Goal: Task Accomplishment & Management: Manage account settings

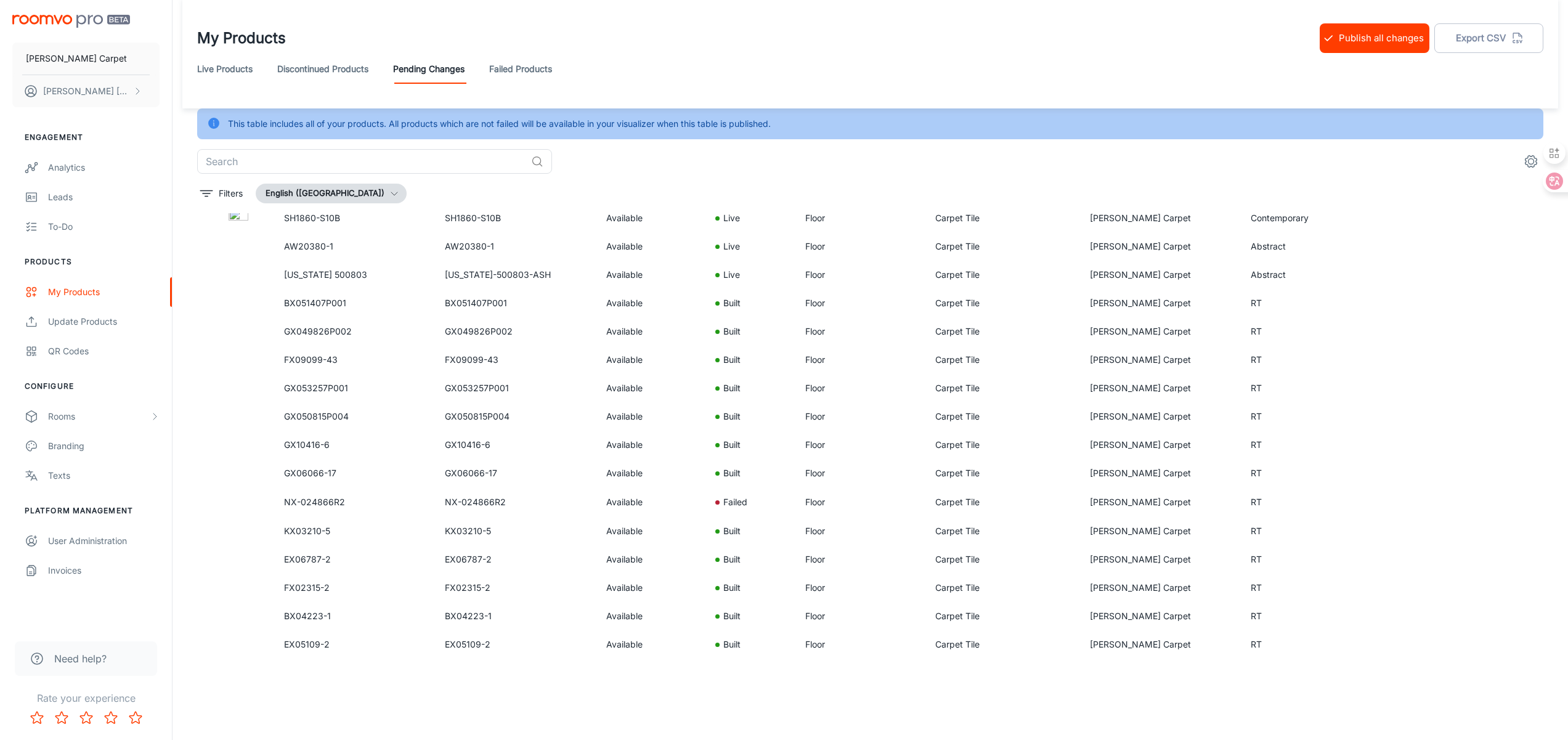
scroll to position [642, 0]
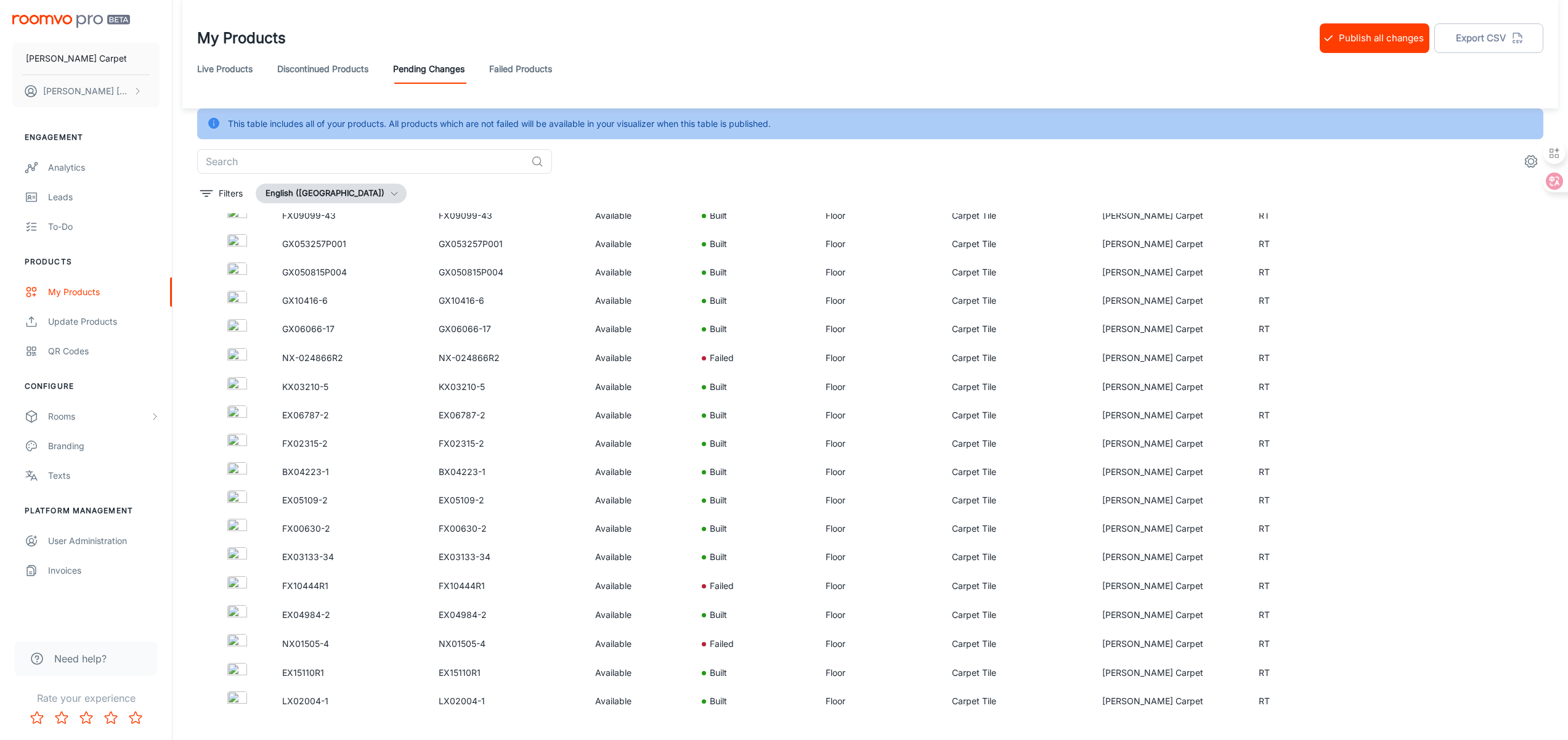
click at [529, 78] on link "Failed Products" at bounding box center [520, 69] width 63 height 29
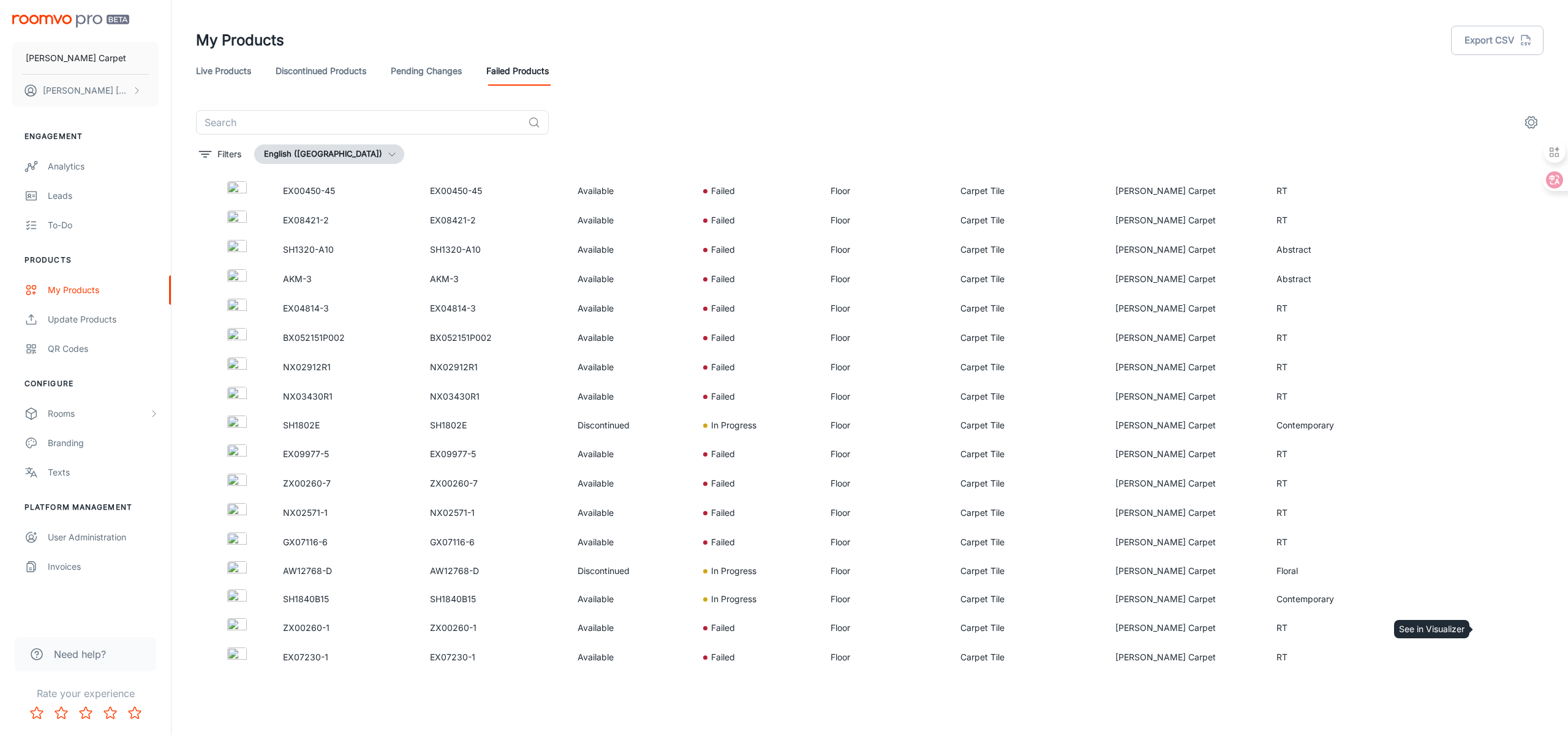
scroll to position [1310, 0]
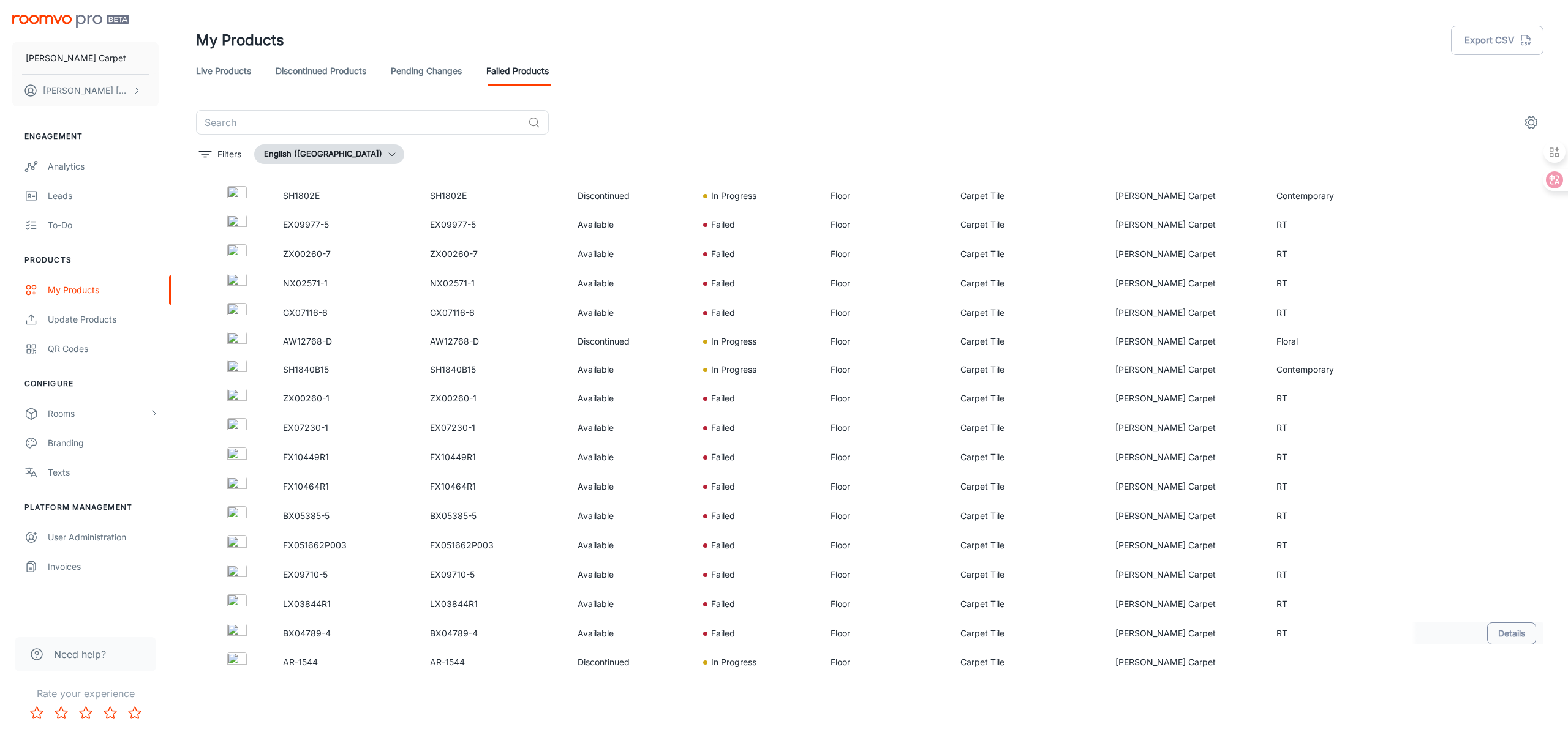
click at [1505, 630] on button "Details" at bounding box center [1511, 634] width 49 height 22
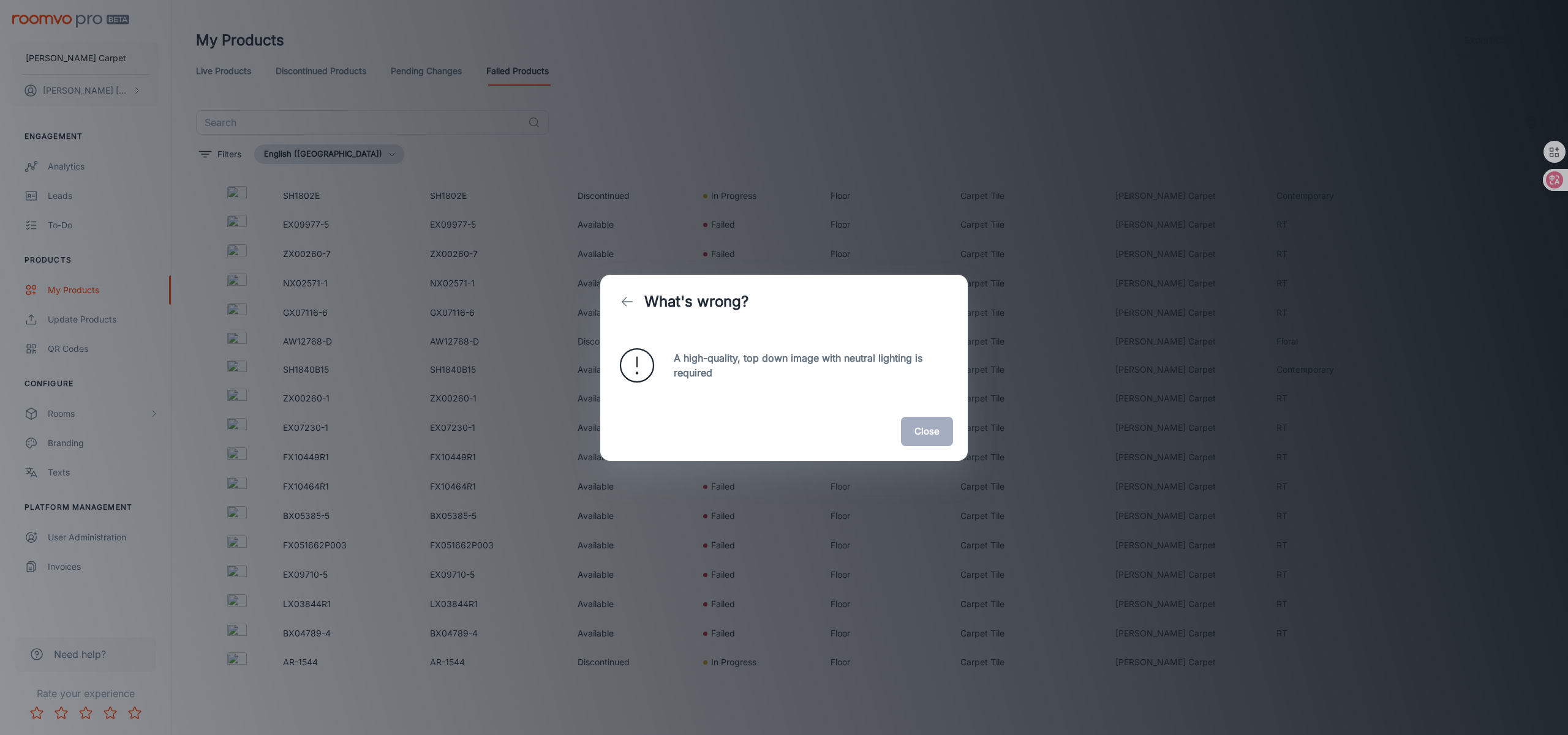
click at [933, 441] on button "Close" at bounding box center [926, 432] width 52 height 29
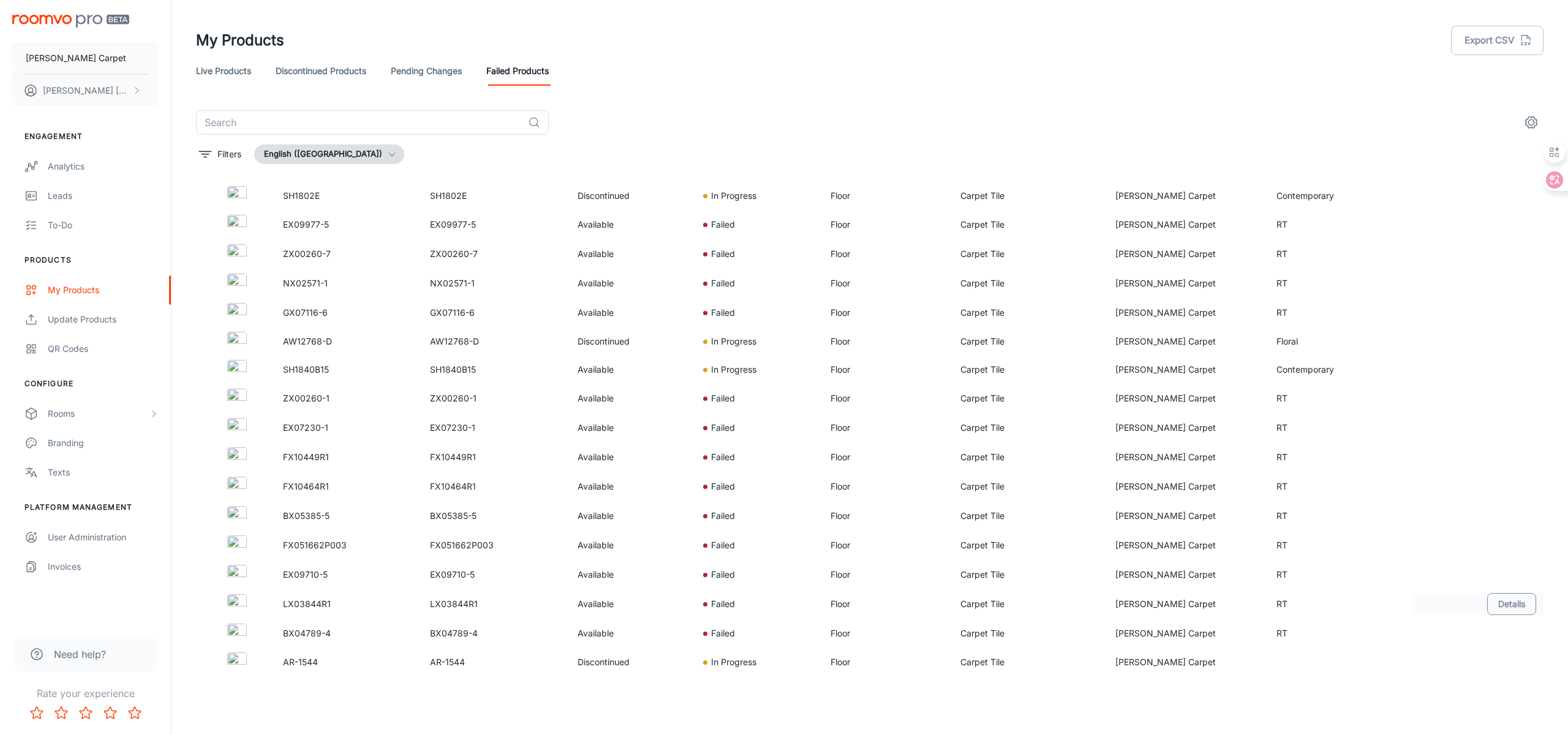
click at [1504, 600] on button "Details" at bounding box center [1511, 605] width 49 height 22
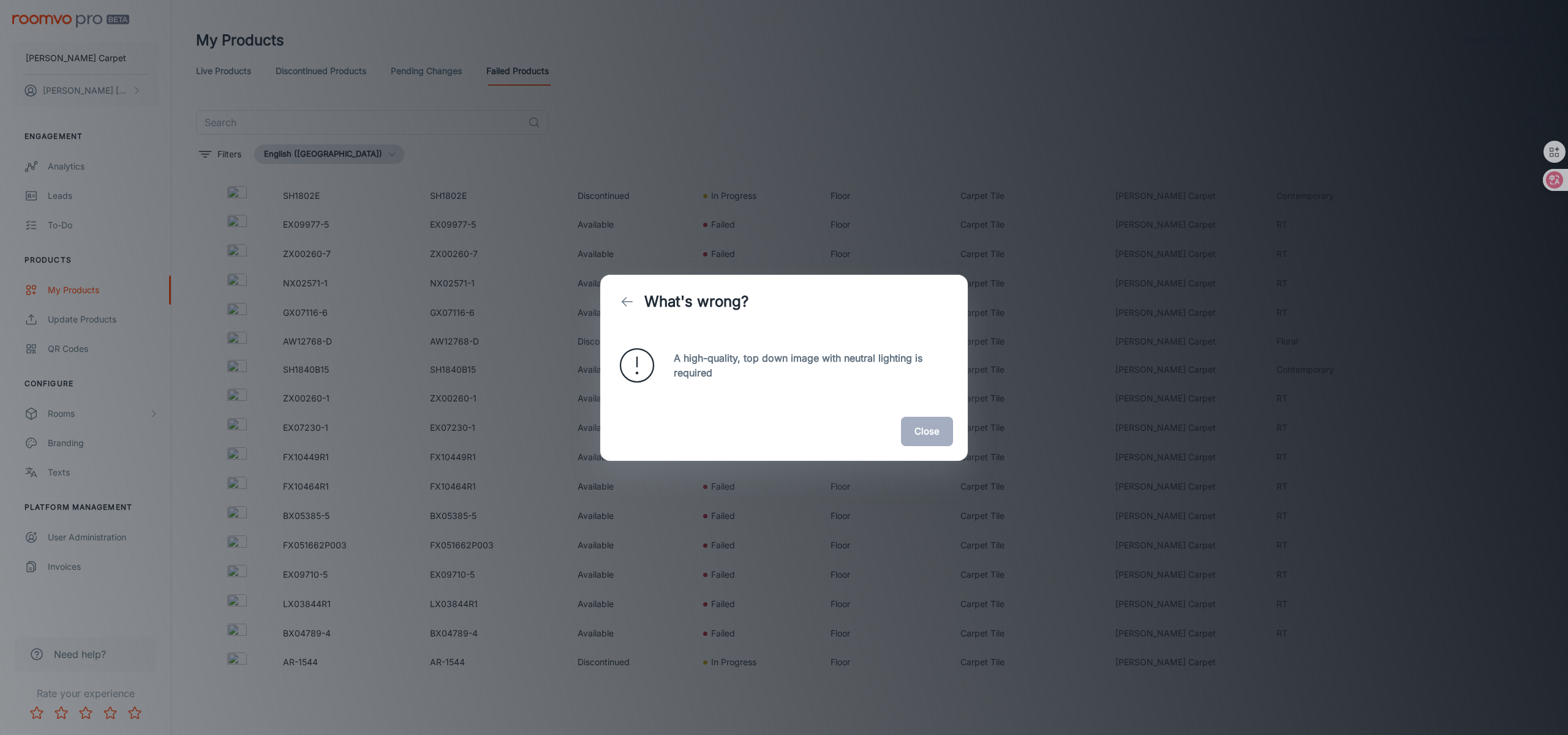
click at [927, 432] on button "Close" at bounding box center [926, 432] width 52 height 29
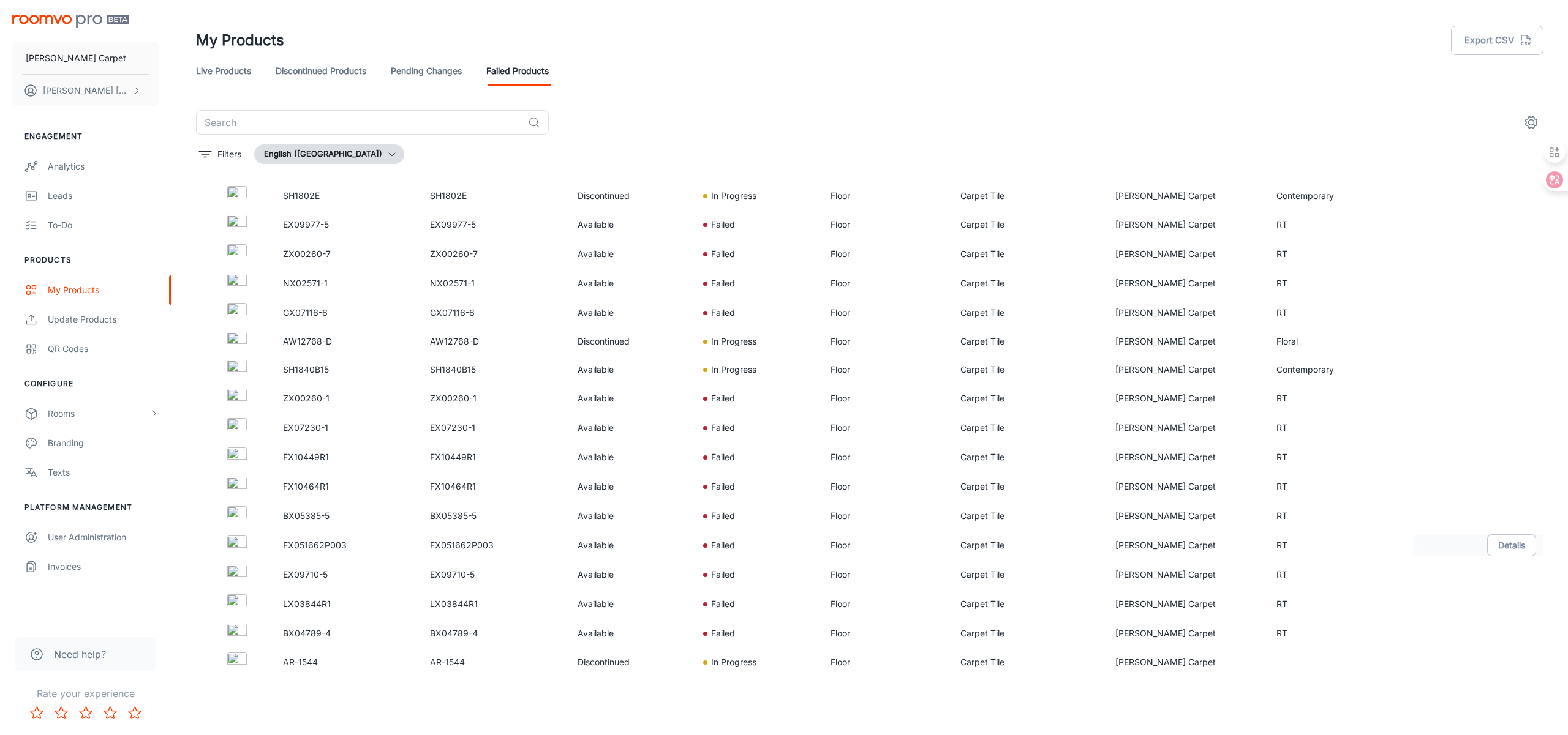
click at [246, 545] on img at bounding box center [236, 545] width 20 height 20
click at [243, 547] on img at bounding box center [236, 545] width 20 height 20
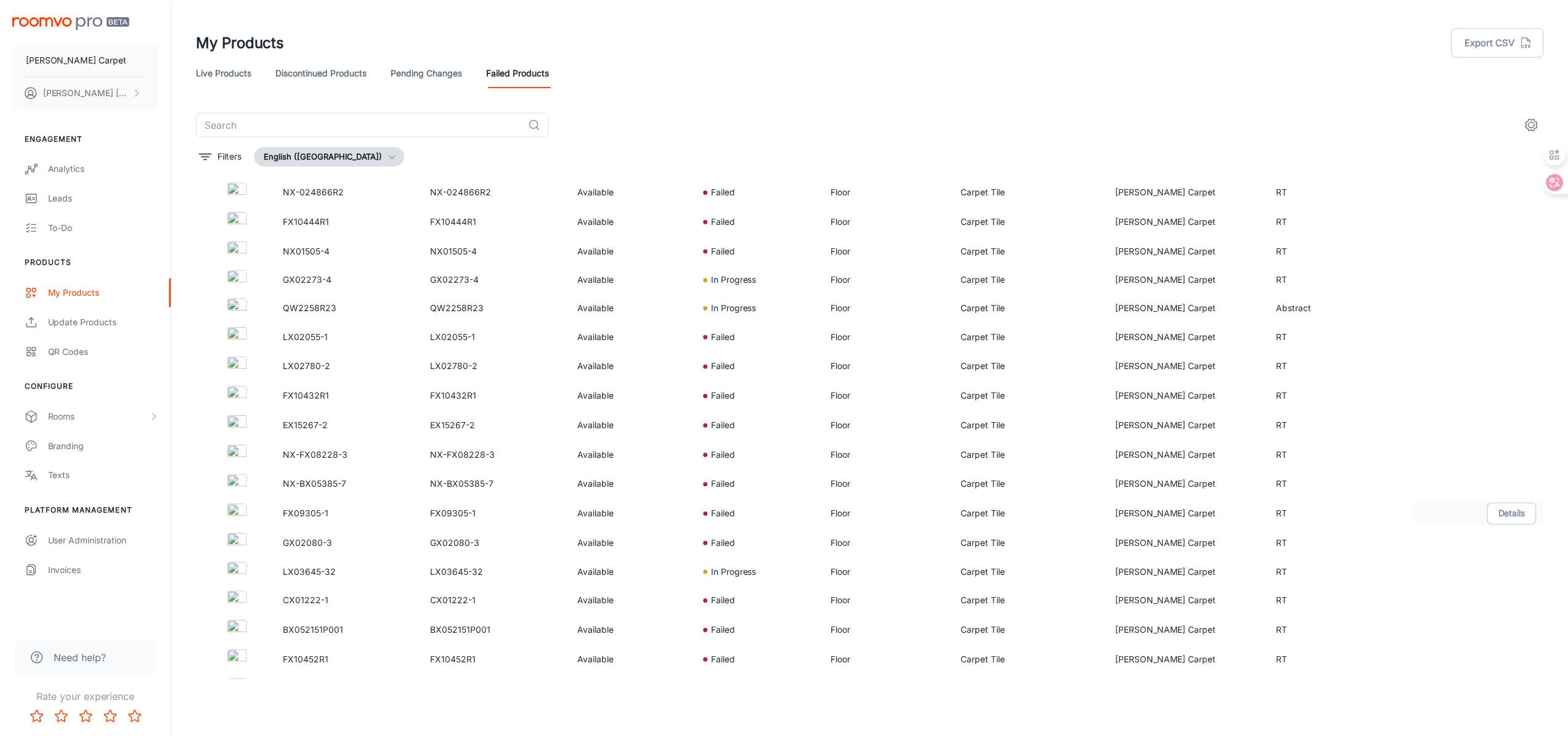
scroll to position [0, 0]
click at [235, 221] on img at bounding box center [238, 224] width 20 height 20
click at [241, 249] on img at bounding box center [238, 254] width 20 height 20
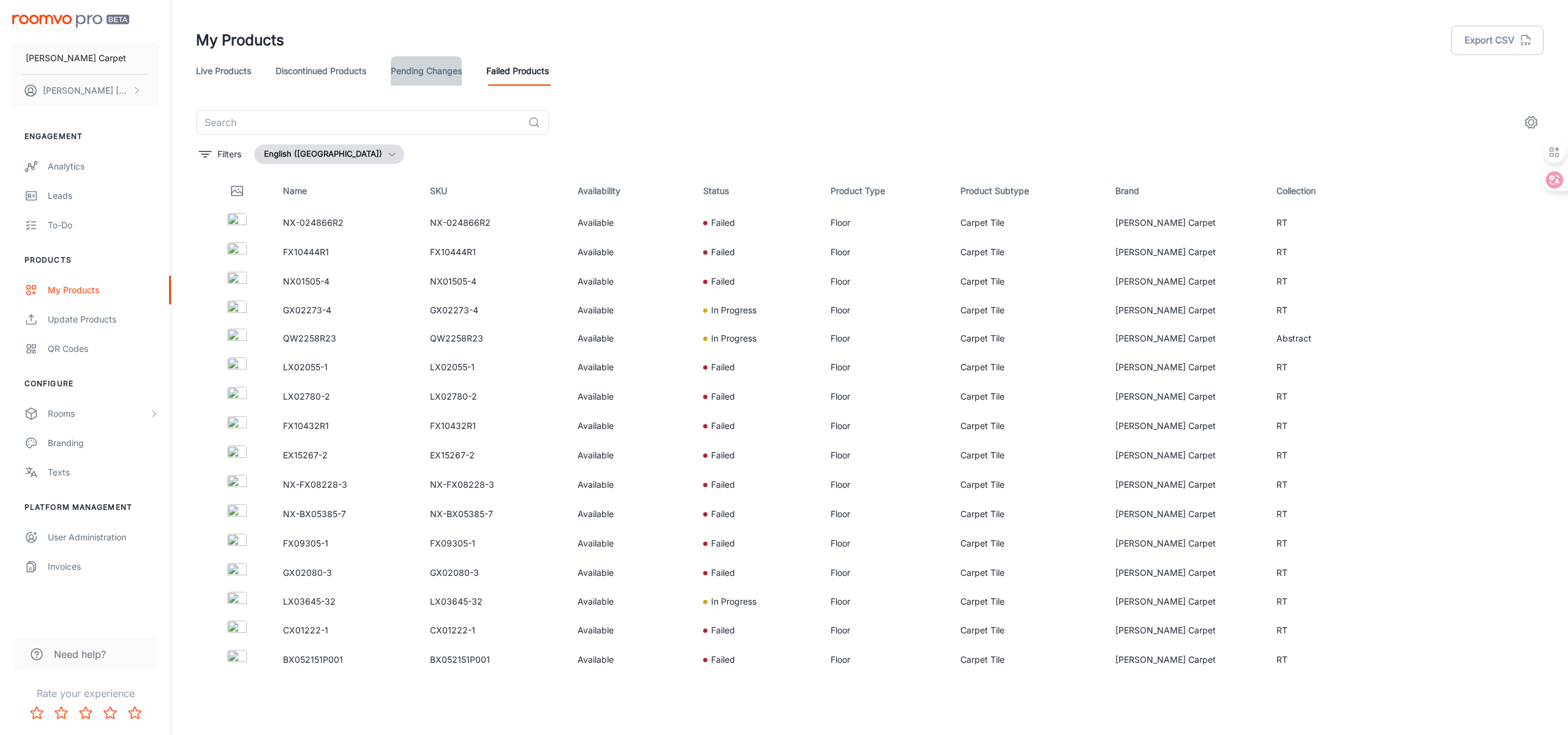
click at [437, 61] on link "Pending Changes" at bounding box center [426, 71] width 71 height 29
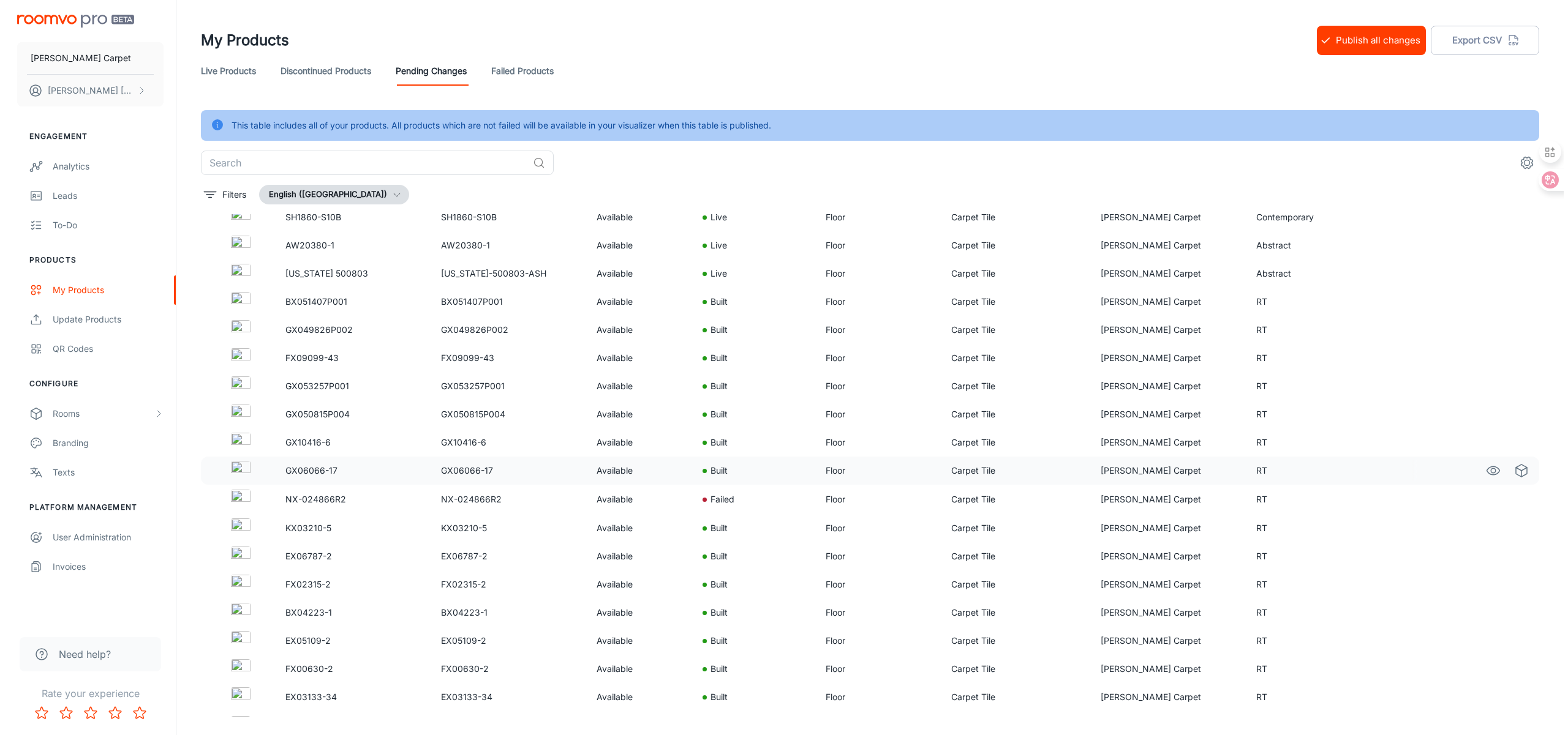
scroll to position [458, 0]
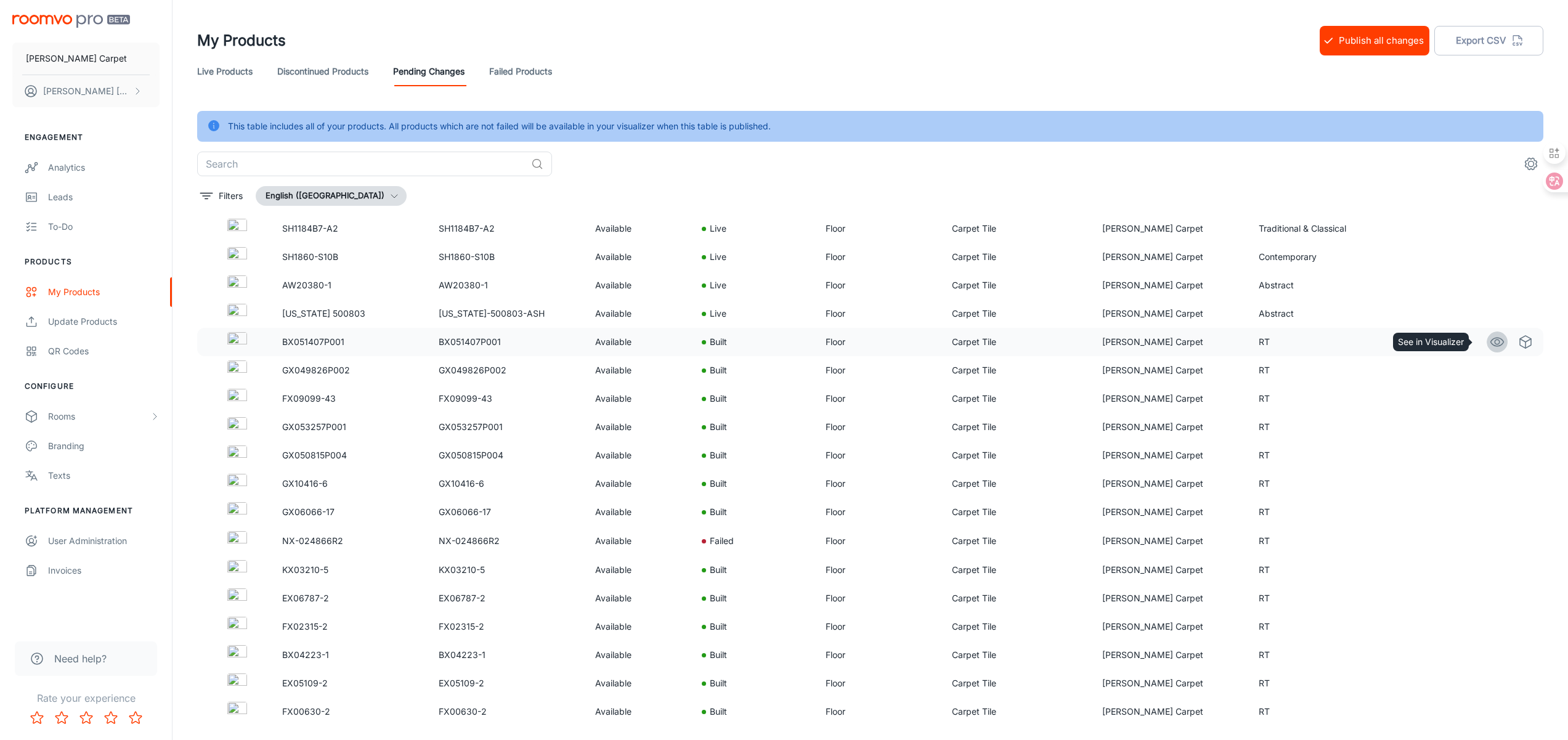
click at [1490, 343] on icon "See in Visualizer" at bounding box center [1496, 342] width 15 height 15
click at [1372, 47] on button "Publish all changes" at bounding box center [1374, 41] width 109 height 29
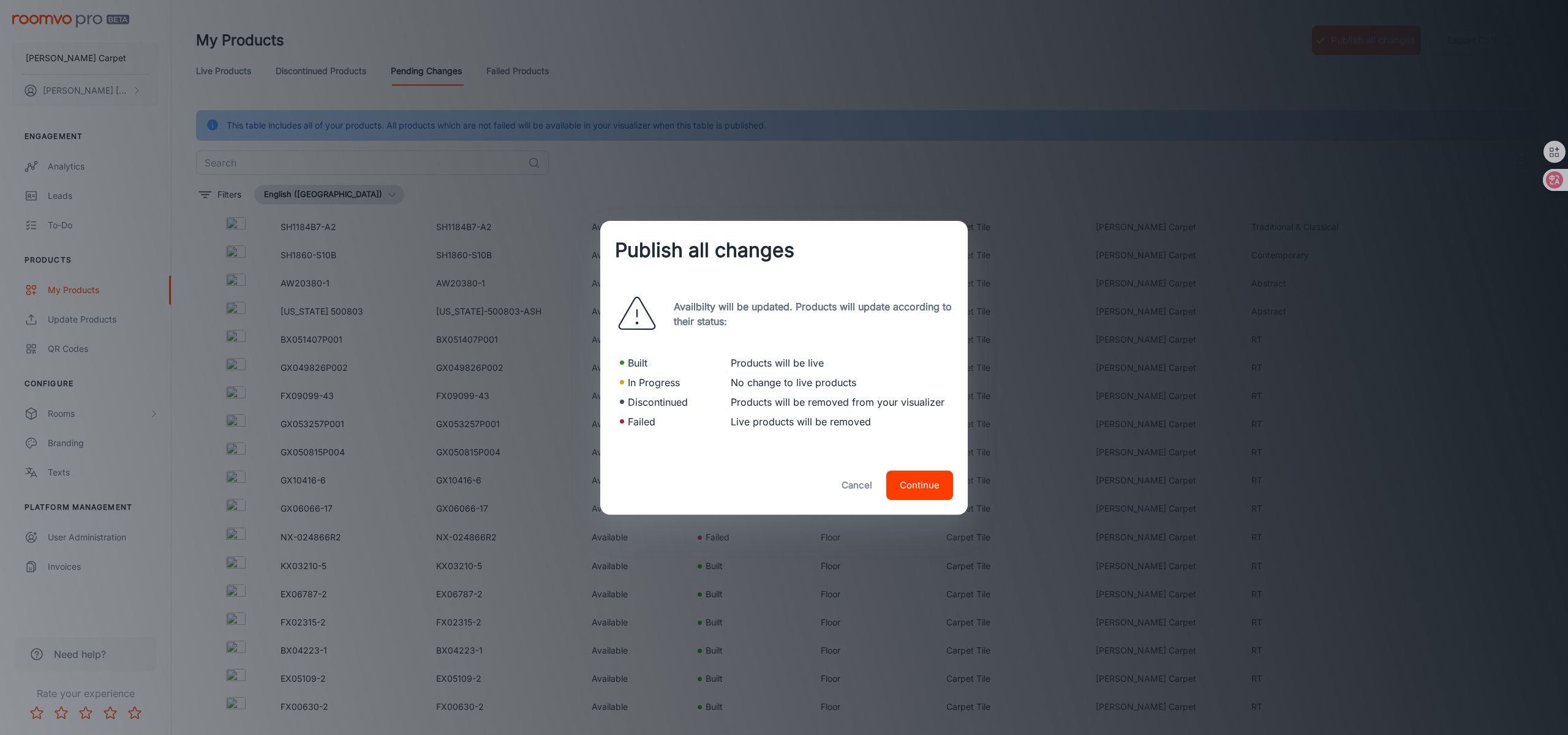
click at [909, 483] on button "Continue" at bounding box center [919, 486] width 67 height 29
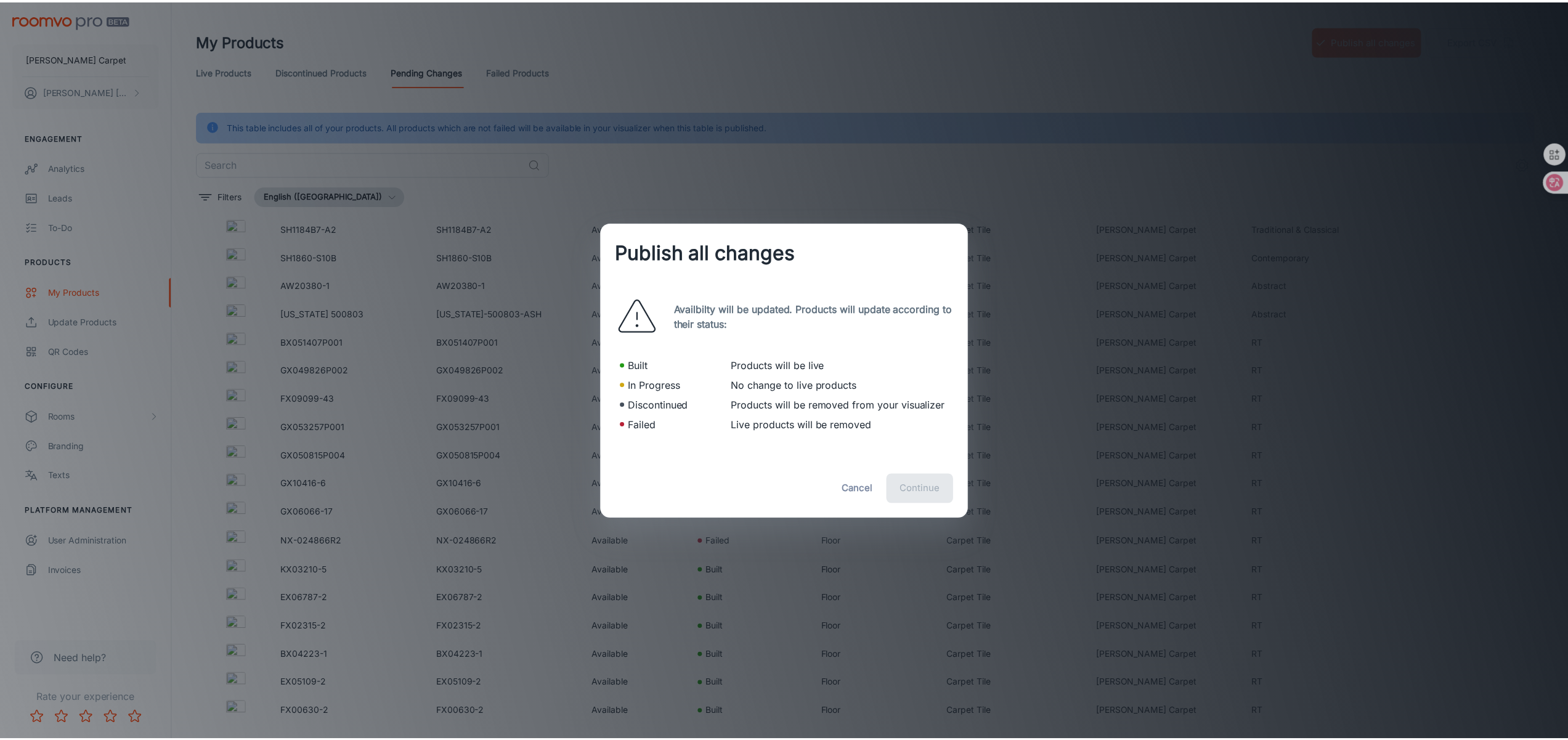
scroll to position [0, 0]
